Goal: Task Accomplishment & Management: Use online tool/utility

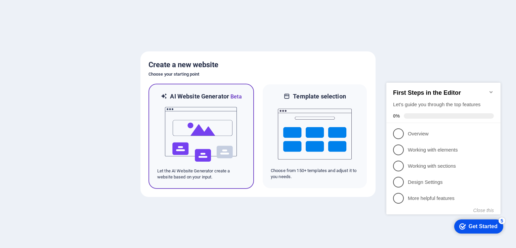
click at [210, 141] on img at bounding box center [201, 134] width 74 height 67
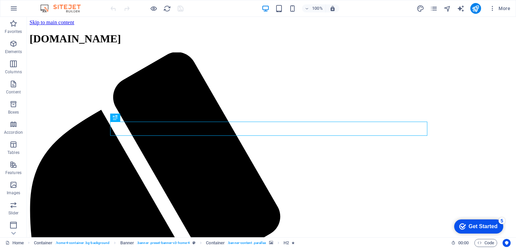
click at [475, 225] on div "Get Started" at bounding box center [483, 226] width 29 height 6
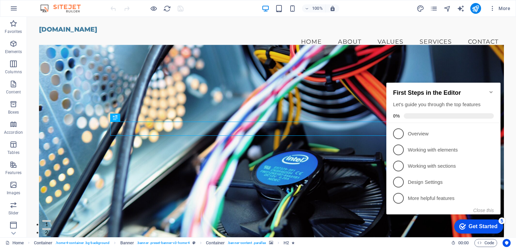
click at [475, 225] on div "Get Started" at bounding box center [483, 226] width 29 height 6
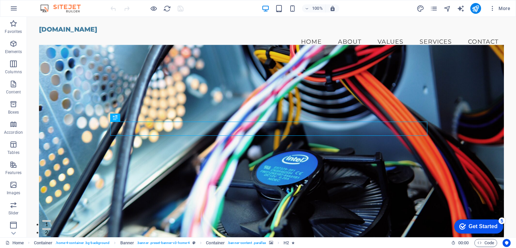
click at [498, 230] on div "Get Started" at bounding box center [483, 226] width 29 height 6
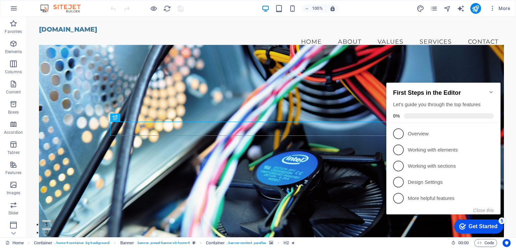
click at [475, 225] on div "Get Started" at bounding box center [483, 226] width 29 height 6
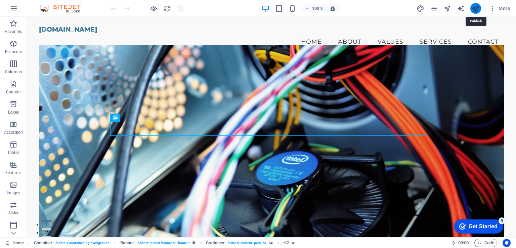
click at [476, 7] on icon "publish" at bounding box center [476, 9] width 8 height 8
